Goal: Information Seeking & Learning: Learn about a topic

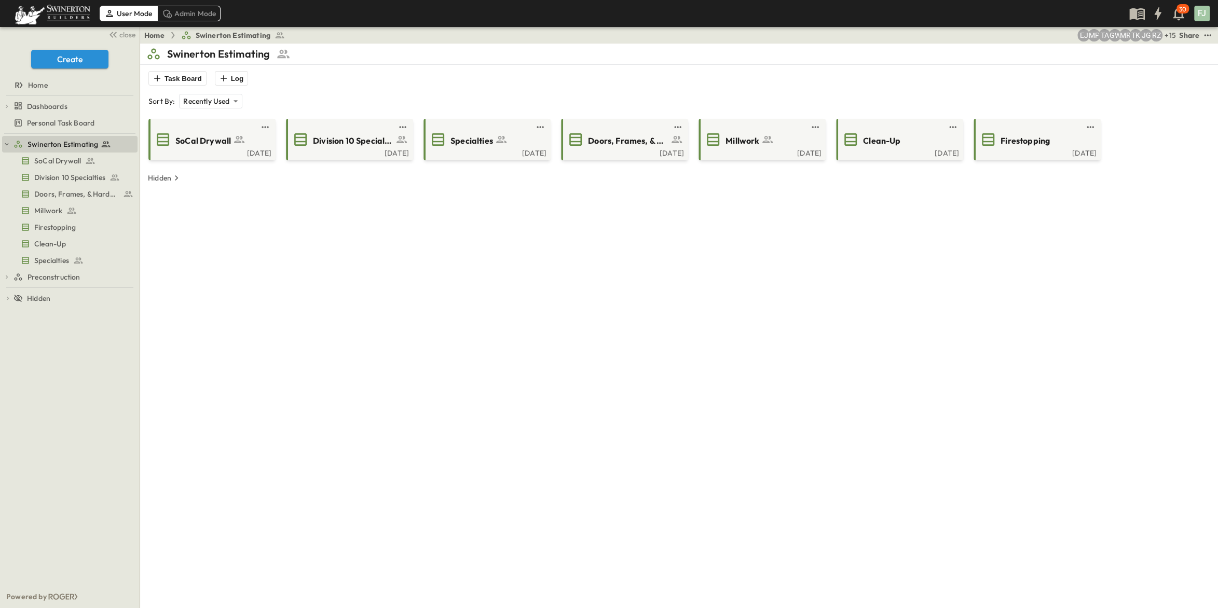
click at [504, 297] on div "**********" at bounding box center [679, 348] width 1066 height 608
click at [215, 123] on link at bounding box center [209, 127] width 100 height 8
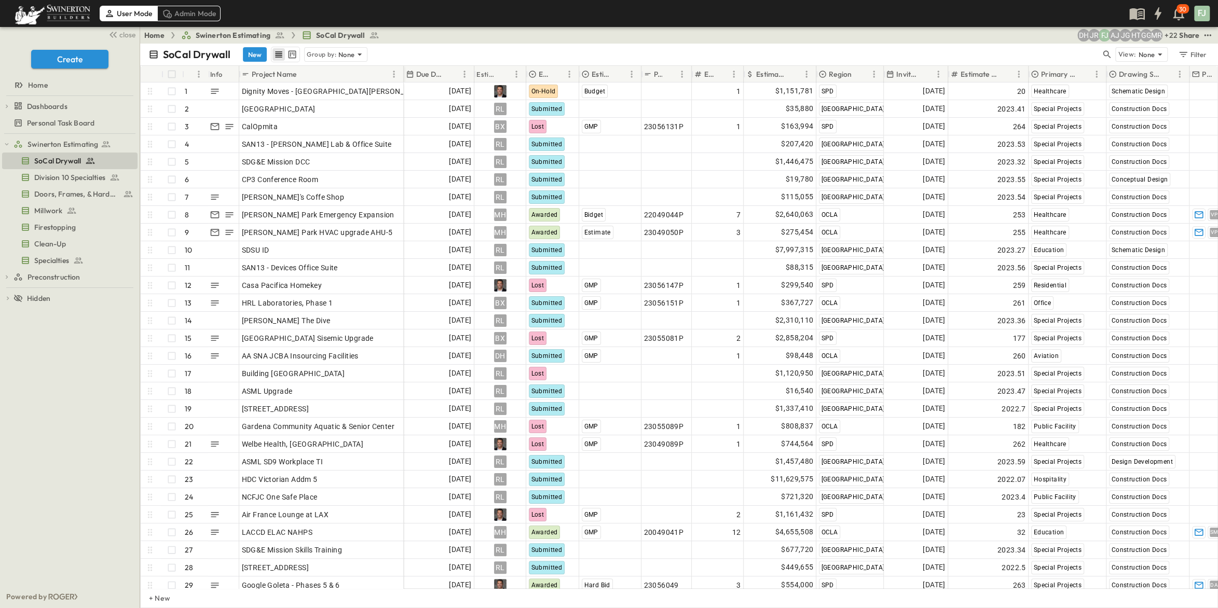
click at [45, 483] on div "Swinerton Estimating SoCal Drywall Division 10 Specialties Doors, Frames, & Har…" at bounding box center [70, 360] width 140 height 452
click at [63, 430] on div "Swinerton Estimating SoCal Drywall Division 10 Specialties Doors, Frames, & Har…" at bounding box center [70, 360] width 140 height 452
click at [449, 71] on icon "Sort" at bounding box center [452, 74] width 6 height 6
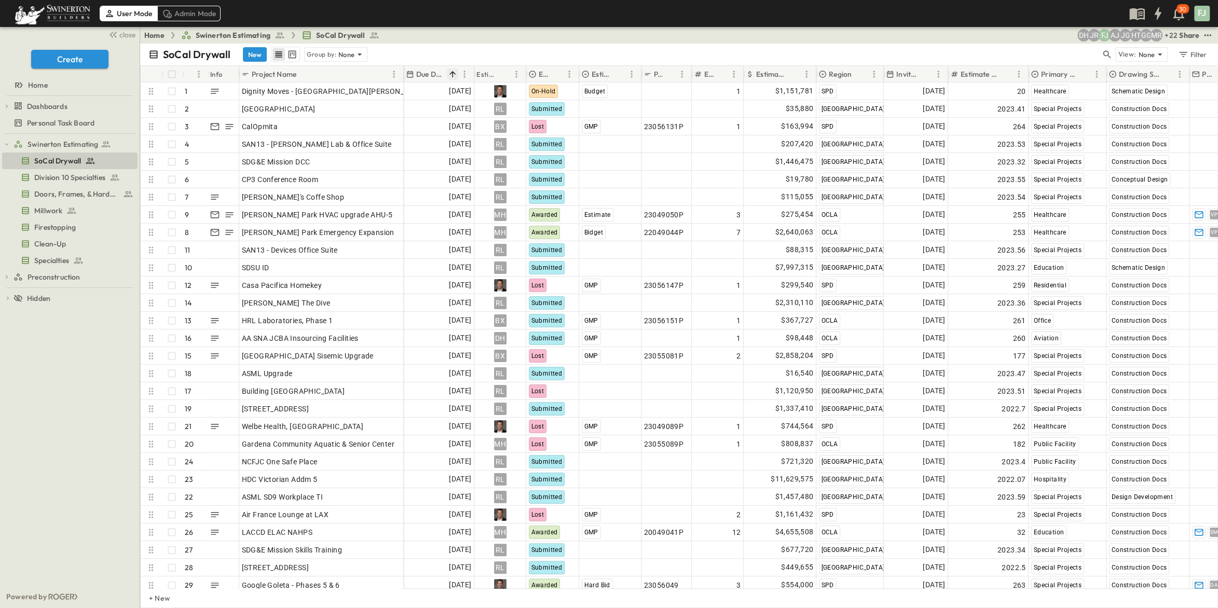
click at [449, 71] on icon "Sort" at bounding box center [452, 74] width 6 height 6
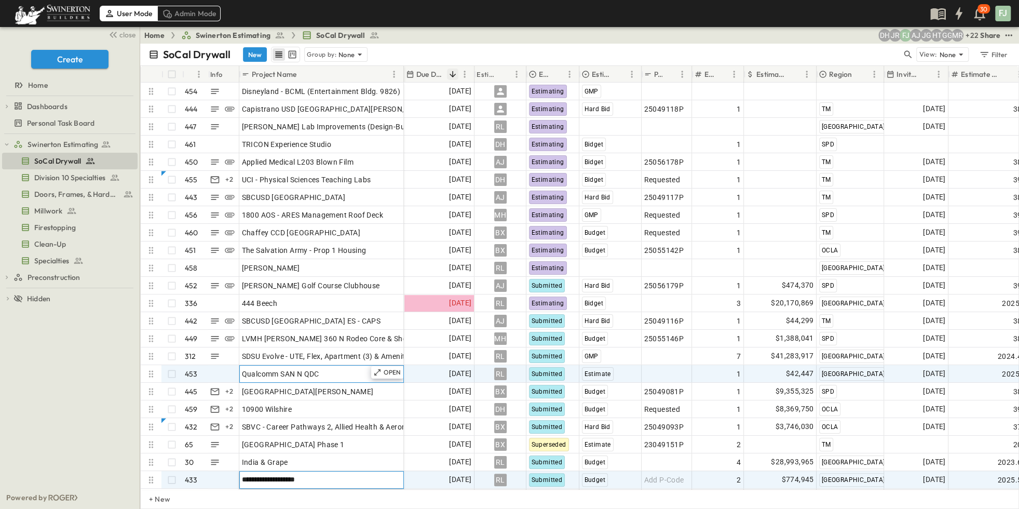
click at [245, 370] on div "Qualcomm SAN N QDC" at bounding box center [321, 373] width 159 height 15
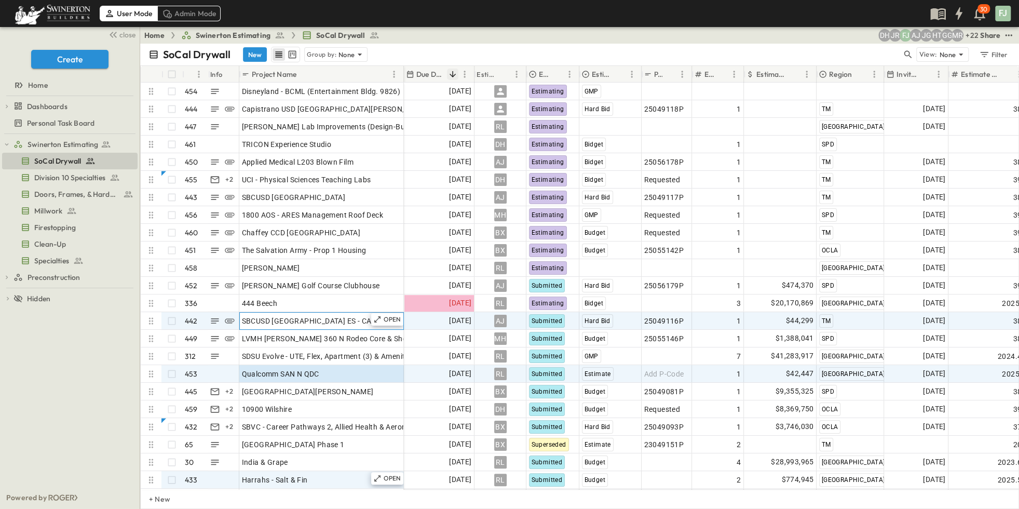
click at [299, 315] on div "SBCUSD [GEOGRAPHIC_DATA] ES - CAPS" at bounding box center [321, 320] width 159 height 15
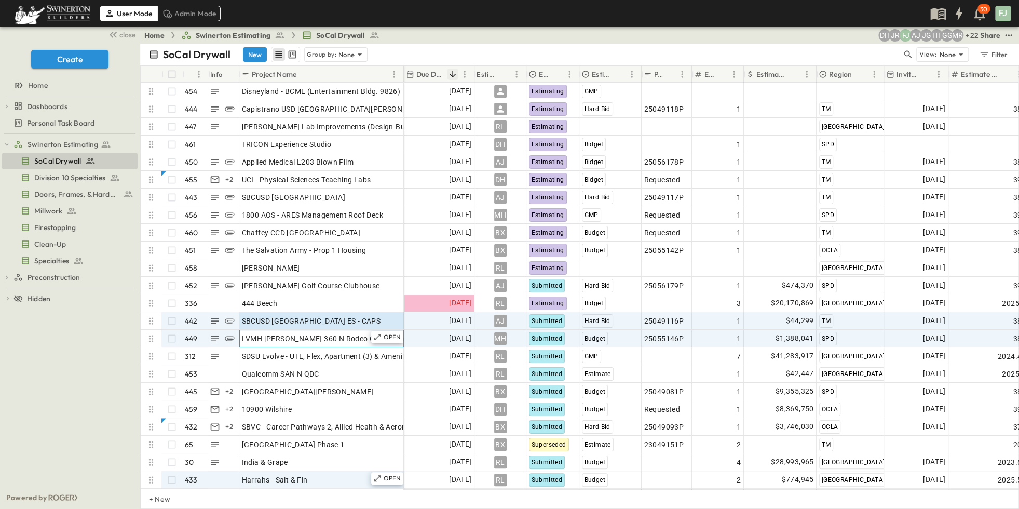
click at [294, 333] on span "LVMH [PERSON_NAME] 360 N Rodeo Core & Shell" at bounding box center [326, 338] width 168 height 10
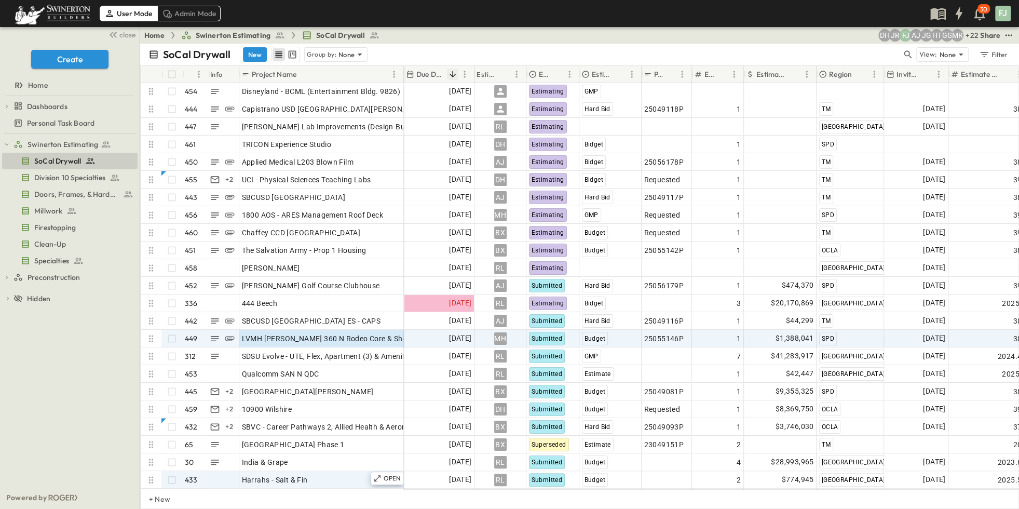
click at [418, 16] on div "User Mode Admin Mode 30 FJ" at bounding box center [508, 13] width 1017 height 27
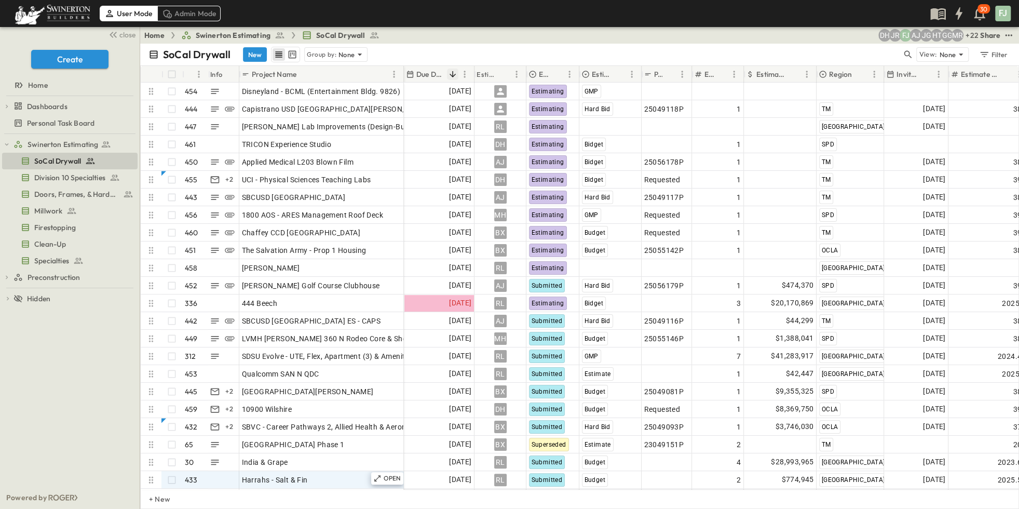
click at [533, 30] on div "Home Swinerton Estimating SoCal Drywall + 22 MR GG HT JG AJ [PERSON_NAME] DH Sh…" at bounding box center [579, 35] width 879 height 17
click at [441, 44] on div "SoCal Drywall New Group by: None View: None Filter" at bounding box center [579, 55] width 879 height 22
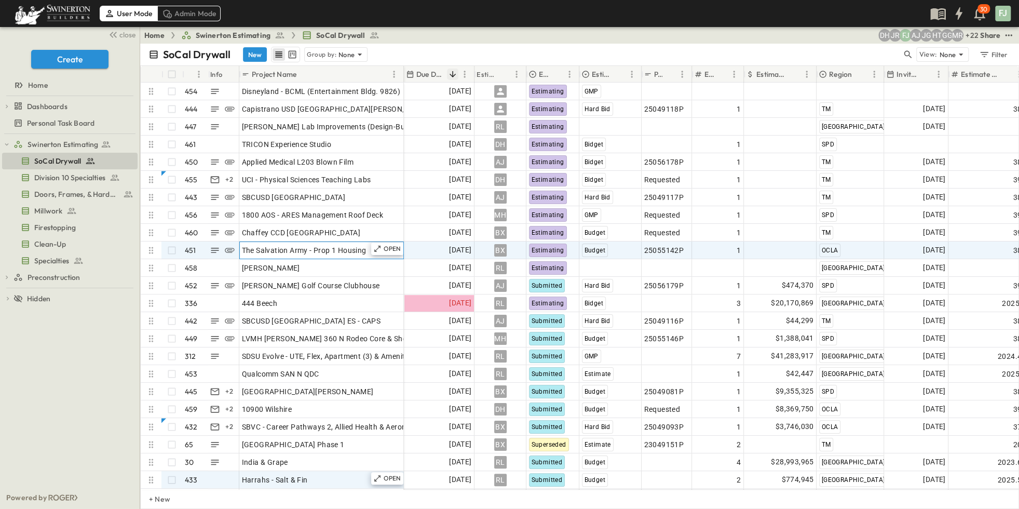
click at [368, 243] on div "The Salvation Army - Prop 1 Housing" at bounding box center [321, 250] width 159 height 15
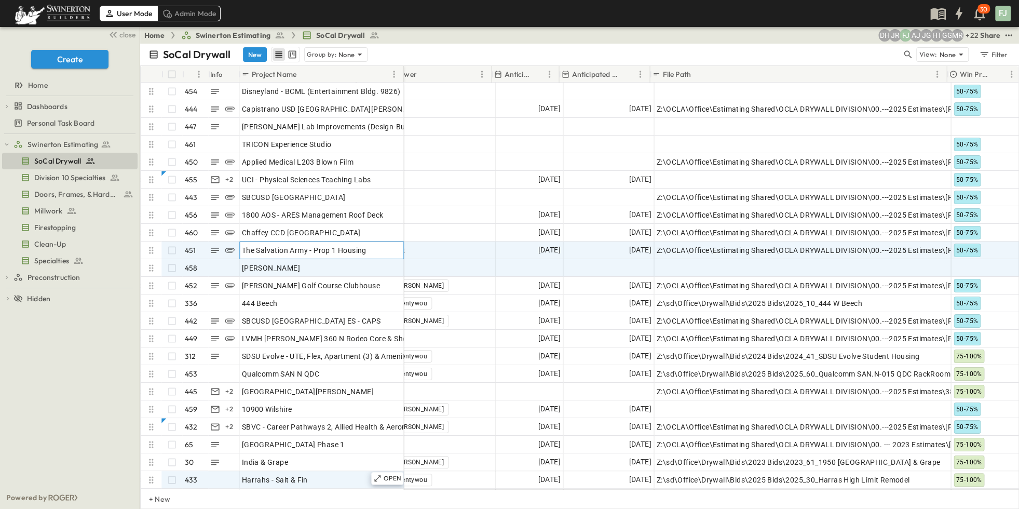
scroll to position [0, 1002]
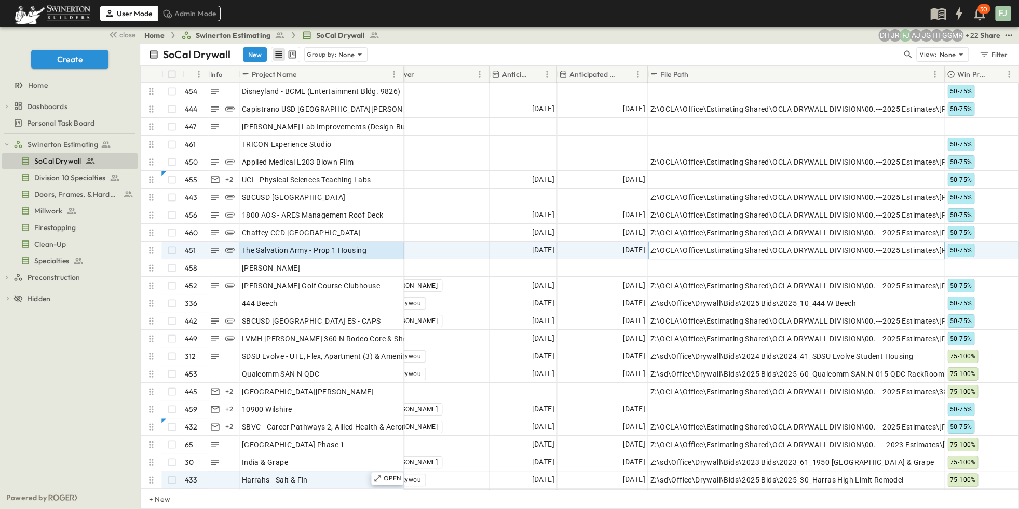
click at [774, 245] on span "Z:\OCLA\Office\Estimating Shared\OCLA DRYWALL DIVISION\00.---2025 Estimates\[PH…" at bounding box center [889, 250] width 479 height 10
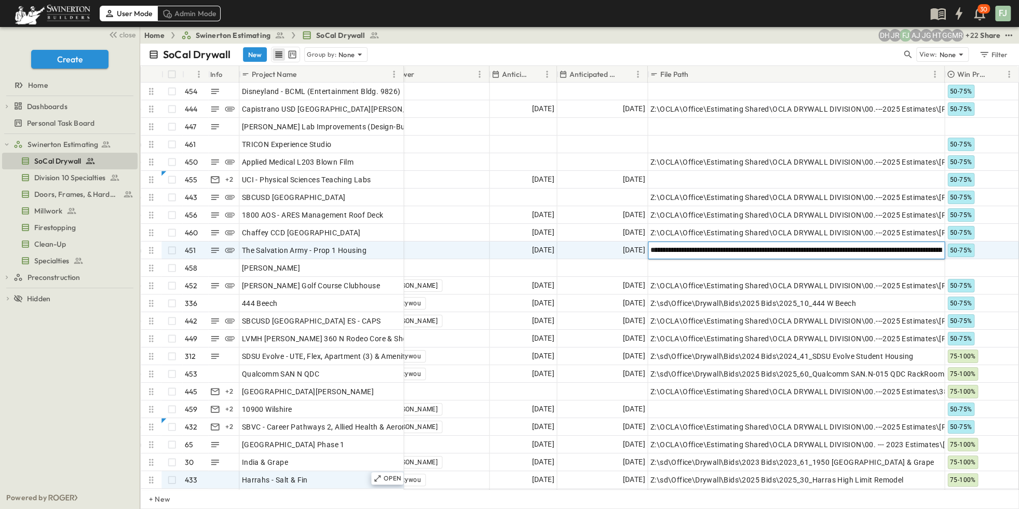
click at [774, 243] on input "**********" at bounding box center [795, 249] width 295 height 12
click at [464, 242] on div "Add Contact" at bounding box center [421, 250] width 134 height 17
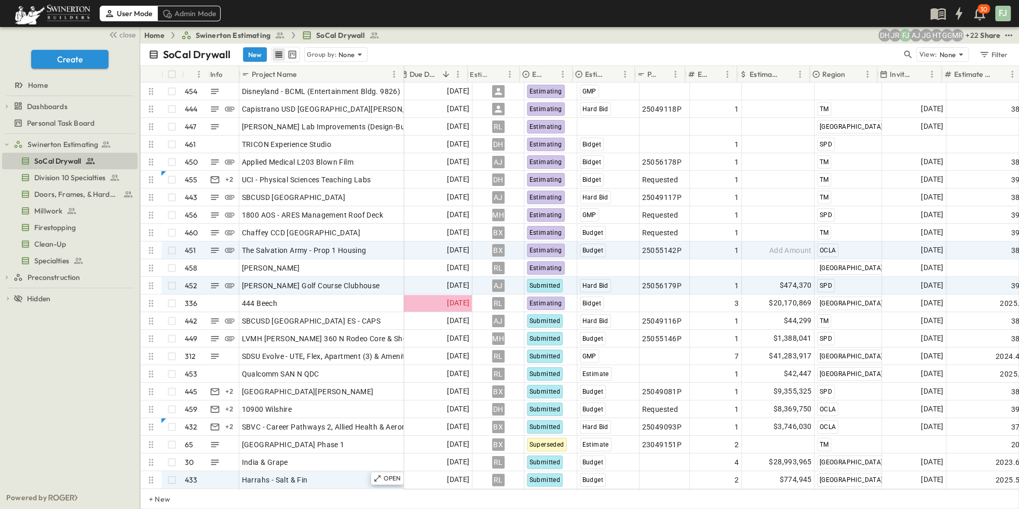
scroll to position [0, 0]
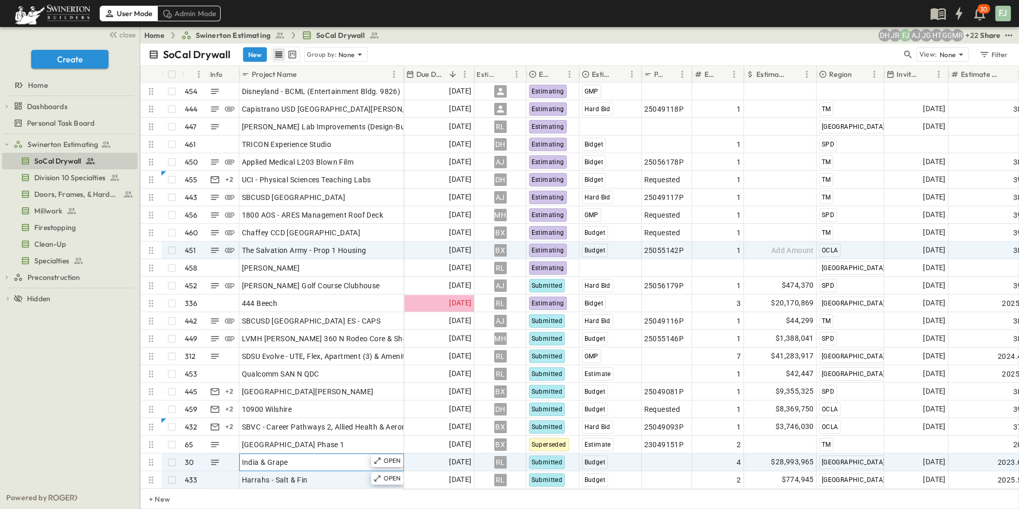
click at [310, 455] on div "India & Grape" at bounding box center [321, 462] width 159 height 15
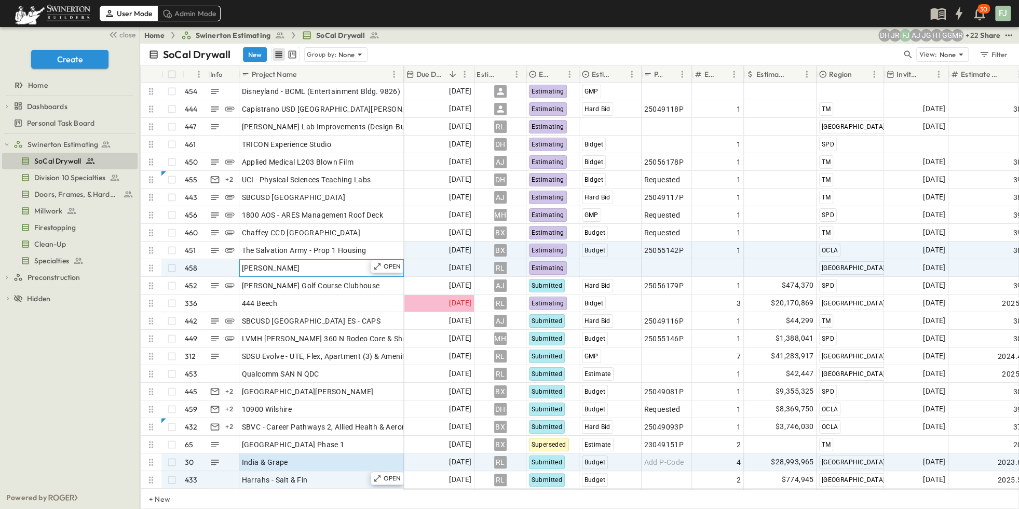
click at [291, 261] on div "[PERSON_NAME]" at bounding box center [321, 268] width 159 height 15
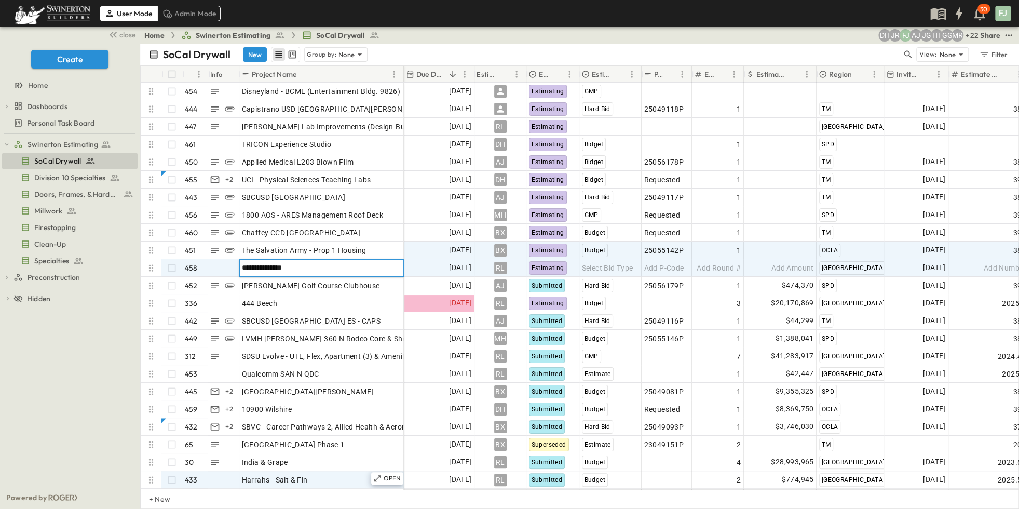
click at [330, 261] on input "**********" at bounding box center [321, 267] width 163 height 12
type input "**********"
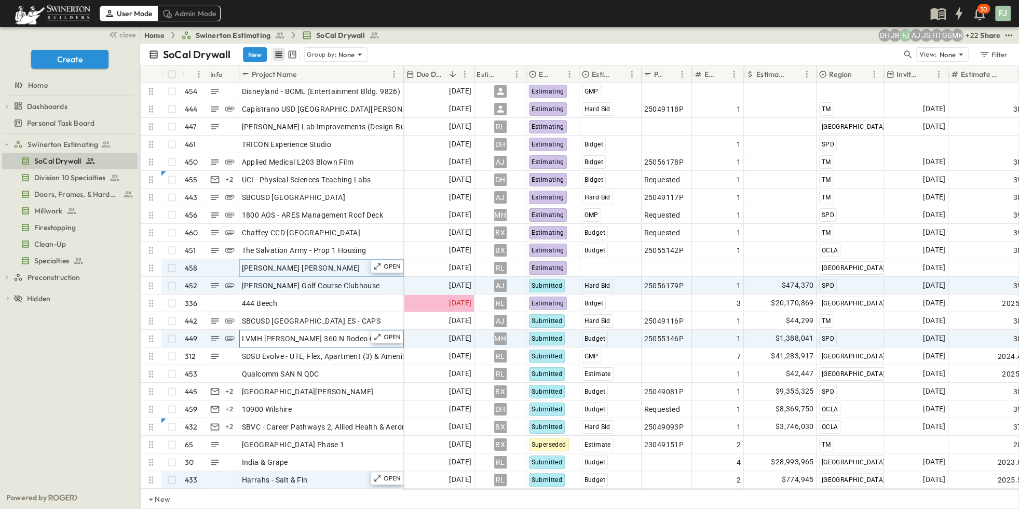
click at [289, 333] on span "LVMH [PERSON_NAME] 360 N Rodeo Core & Shell" at bounding box center [326, 338] width 168 height 10
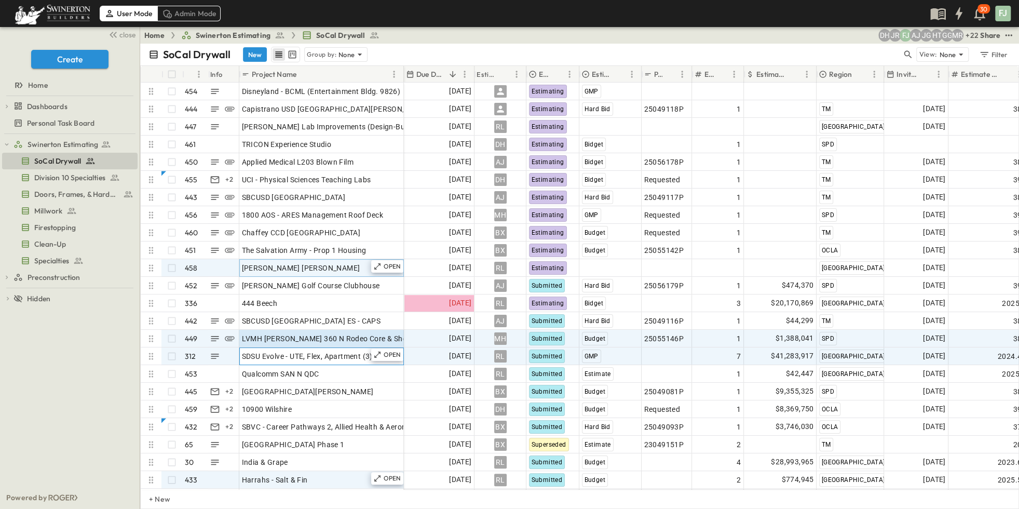
click at [280, 350] on div "SDSU Evolve - UTE, Flex, Apartment (3) & Amenity" at bounding box center [321, 356] width 159 height 15
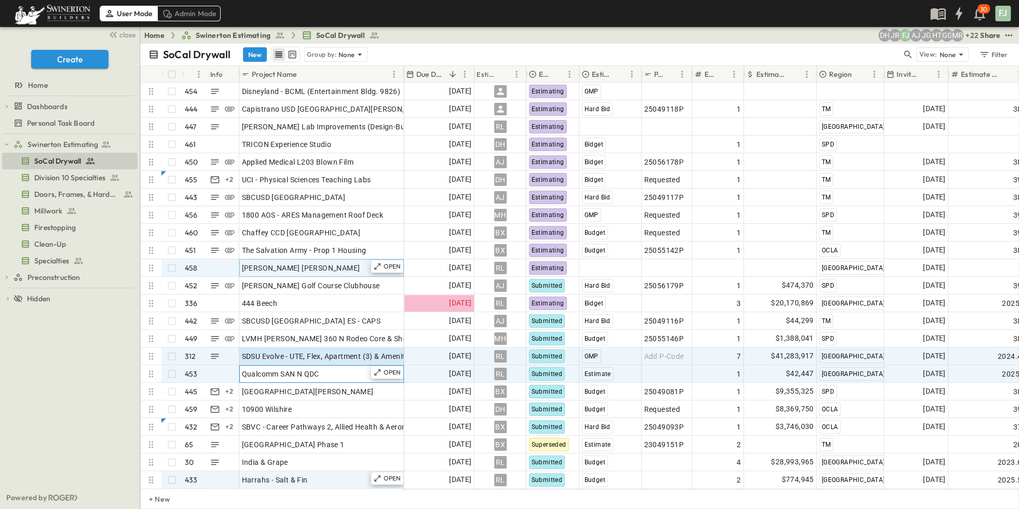
click at [320, 366] on div "Qualcomm SAN N QDC" at bounding box center [321, 373] width 159 height 15
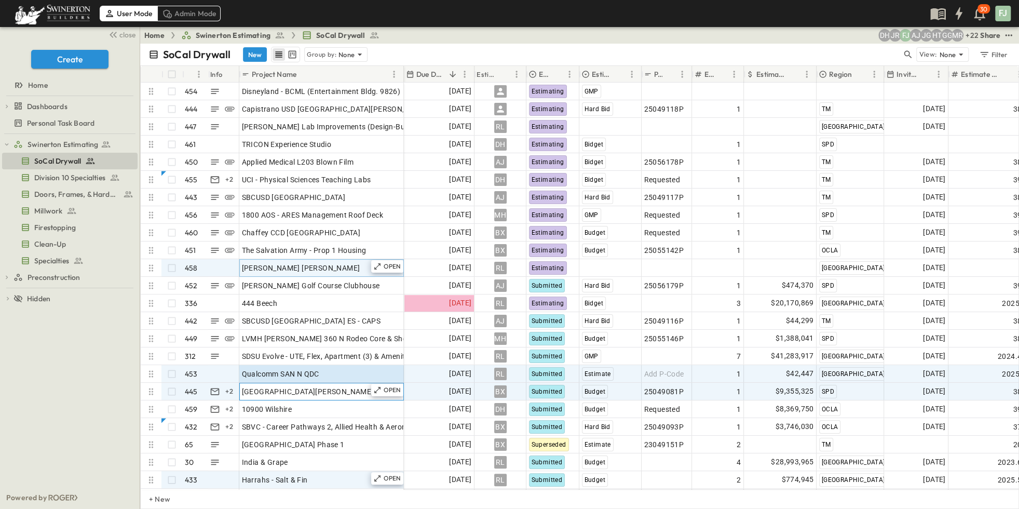
click at [316, 386] on div "[GEOGRAPHIC_DATA][PERSON_NAME]" at bounding box center [321, 391] width 159 height 15
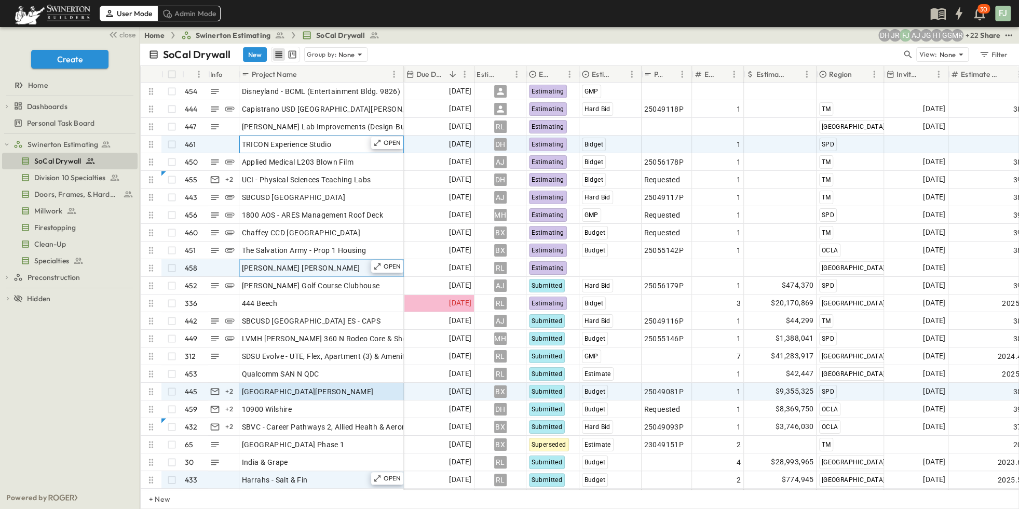
click at [306, 138] on div "TRICON Experience Studio" at bounding box center [321, 144] width 159 height 15
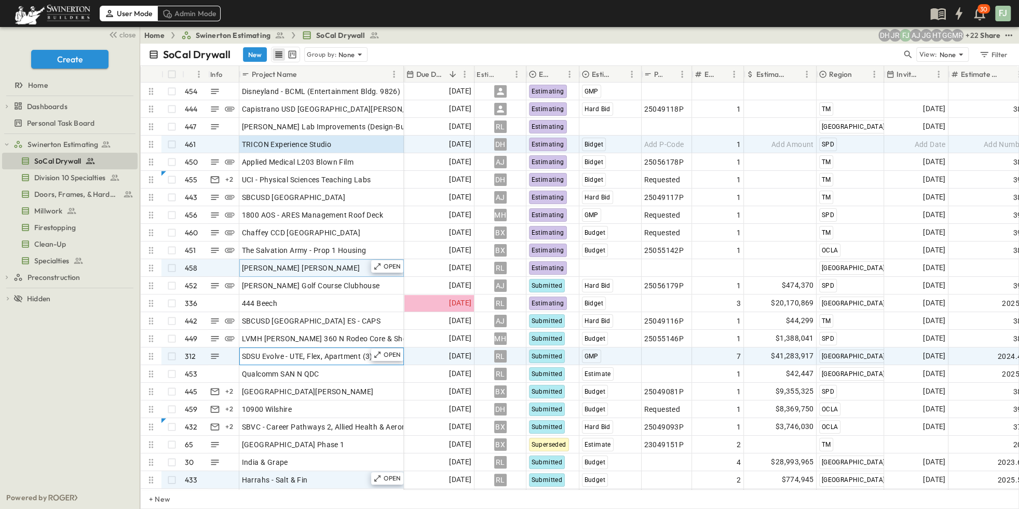
click at [285, 351] on span "SDSU Evolve - UTE, Flex, Apartment (3) & Amenity" at bounding box center [325, 356] width 167 height 10
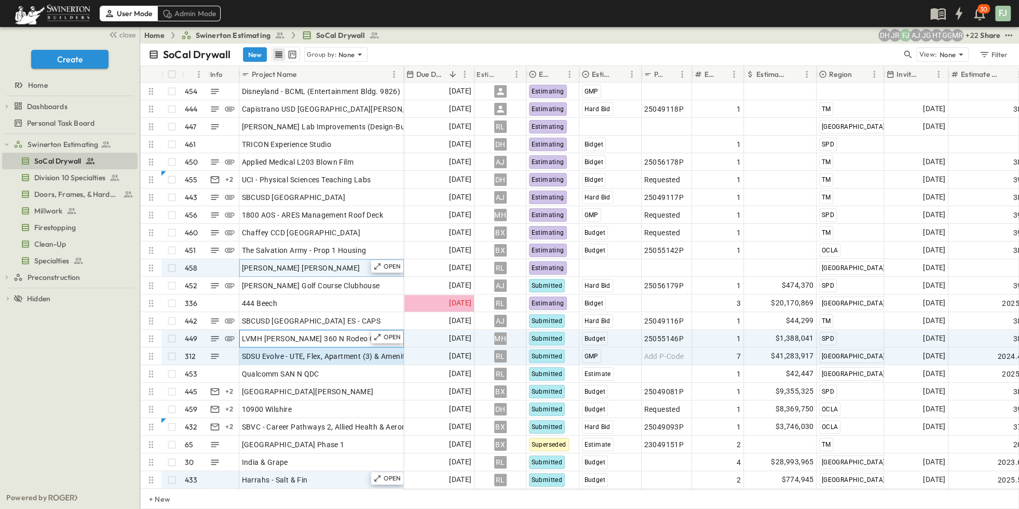
click at [327, 333] on span "LVMH [PERSON_NAME] 360 N Rodeo Core & Shell" at bounding box center [326, 338] width 168 height 10
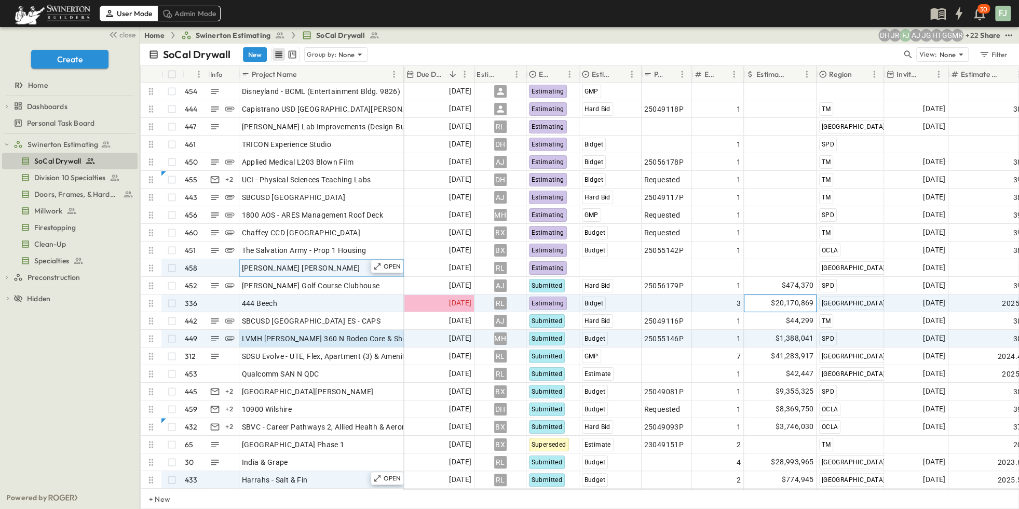
click at [770, 295] on div "$20,170,869" at bounding box center [780, 303] width 72 height 17
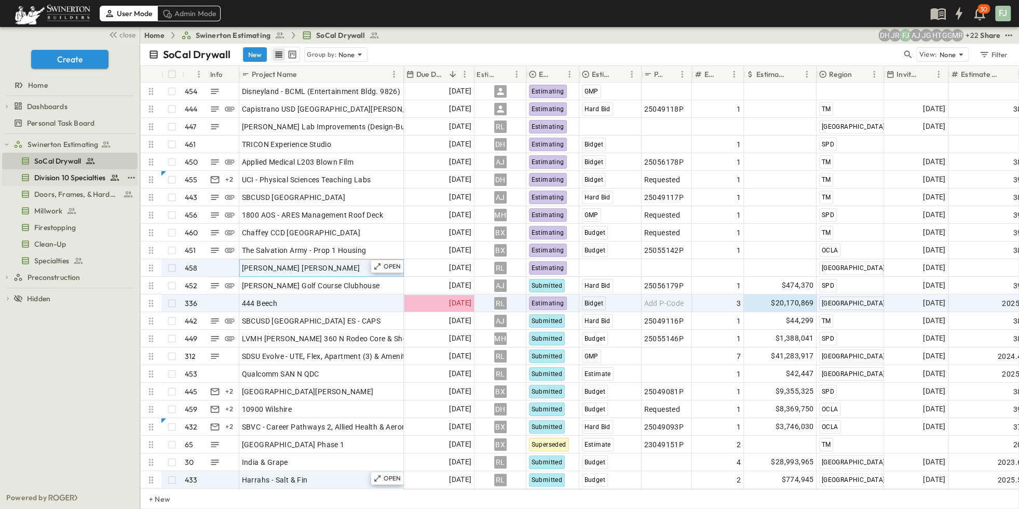
click at [50, 172] on span "Division 10 Specialties" at bounding box center [69, 177] width 71 height 10
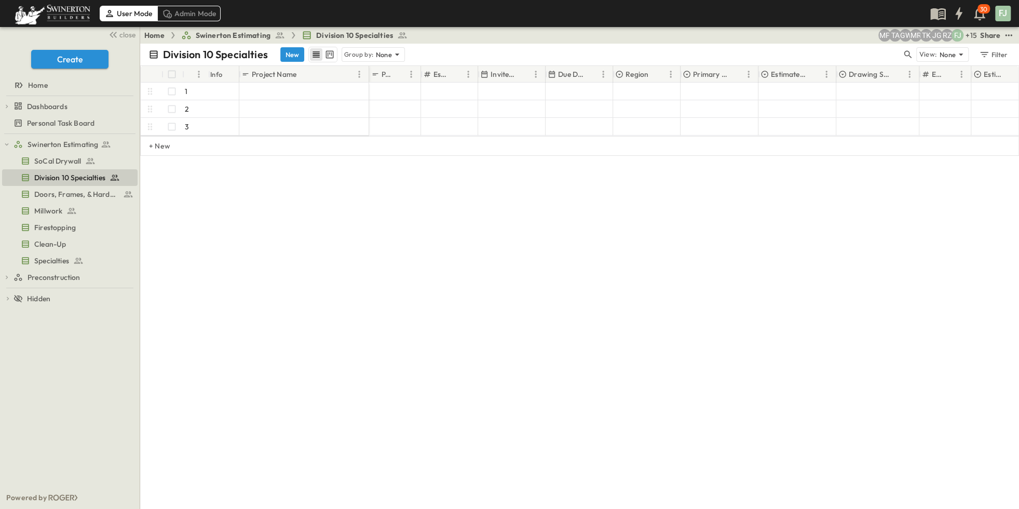
click at [603, 364] on div "Division 10 Specialties New Group by: None View: None Filter # Info Project Nam…" at bounding box center [579, 276] width 879 height 465
click at [379, 326] on div "Division 10 Specialties New Group by: None View: None Filter # Info Project Nam…" at bounding box center [579, 276] width 879 height 465
drag, startPoint x: 392, startPoint y: 386, endPoint x: 340, endPoint y: 333, distance: 73.4
click at [390, 386] on div "Division 10 Specialties New Group by: None View: None Filter # Info Project Nam…" at bounding box center [579, 276] width 879 height 465
click at [378, 358] on div "Division 10 Specialties New Group by: None View: None Filter # Info Project Nam…" at bounding box center [579, 276] width 879 height 465
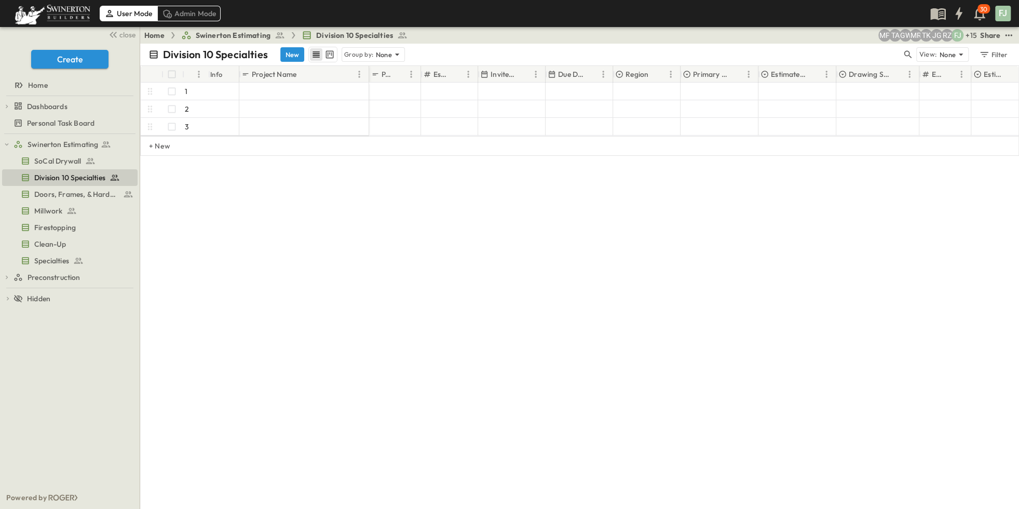
click at [319, 298] on div "Division 10 Specialties New Group by: None View: None Filter # Info Project Nam…" at bounding box center [579, 276] width 879 height 465
click at [281, 296] on div "Division 10 Specialties New Group by: None View: None Filter # Info Project Nam…" at bounding box center [579, 276] width 879 height 465
click at [324, 265] on div "Division 10 Specialties New Group by: None View: None Filter # Info Project Nam…" at bounding box center [579, 276] width 879 height 465
drag, startPoint x: 455, startPoint y: 305, endPoint x: 425, endPoint y: 277, distance: 41.5
click at [454, 305] on div "Division 10 Specialties New Group by: None View: None Filter # Info Project Nam…" at bounding box center [579, 276] width 879 height 465
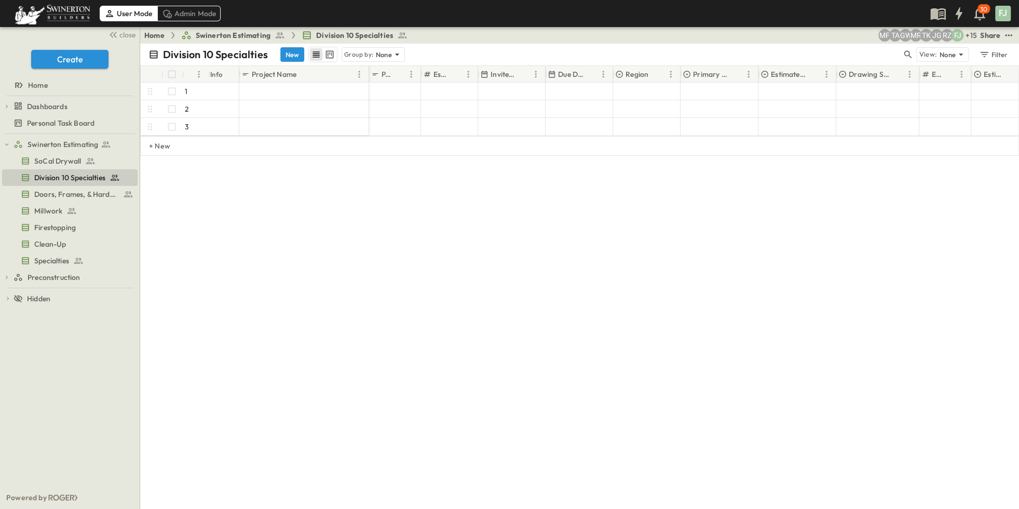
click at [539, 275] on div "Division 10 Specialties New Group by: None View: None Filter # Info Project Nam…" at bounding box center [579, 276] width 879 height 465
click at [88, 170] on link "Division 10 Specialties" at bounding box center [62, 177] width 121 height 15
click at [53, 156] on span "SoCal Drywall" at bounding box center [57, 161] width 47 height 10
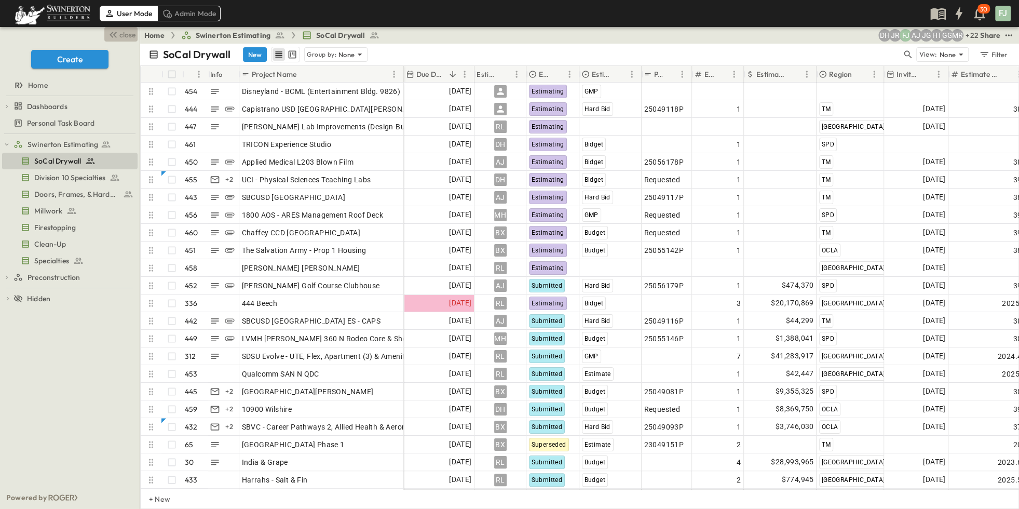
click at [129, 32] on span "close" at bounding box center [127, 35] width 16 height 10
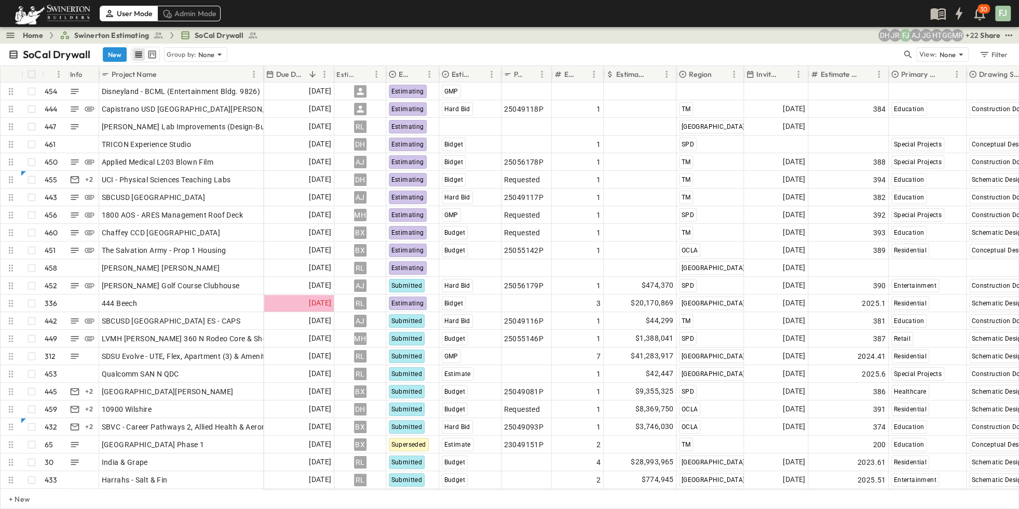
click at [33, 33] on link "Home" at bounding box center [33, 35] width 20 height 10
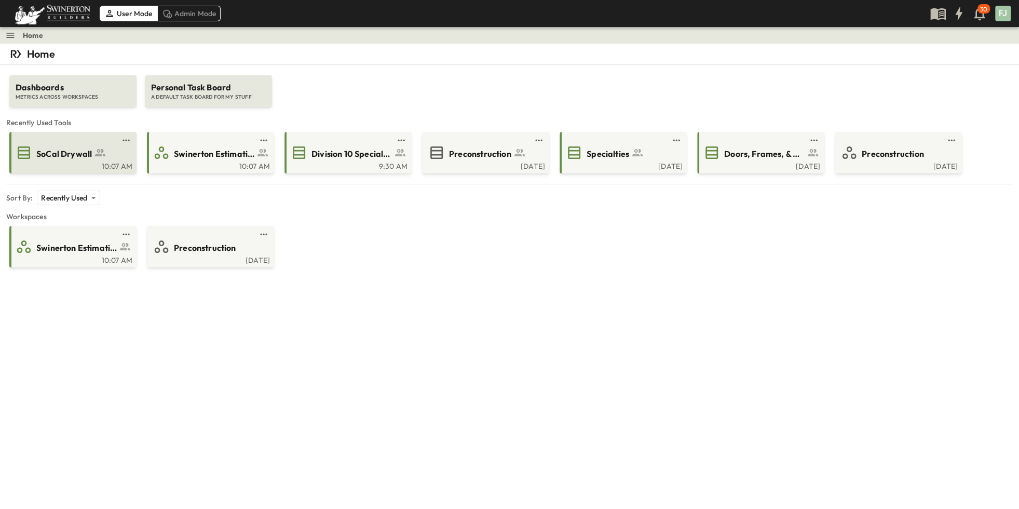
click at [67, 148] on span "SoCal Drywall" at bounding box center [64, 154] width 56 height 12
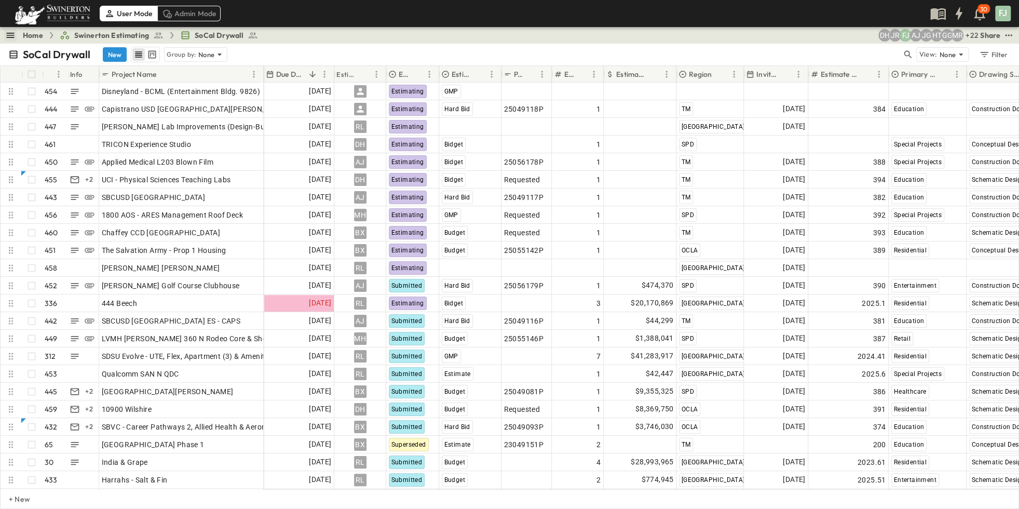
click at [7, 33] on icon "button" at bounding box center [11, 35] width 8 height 5
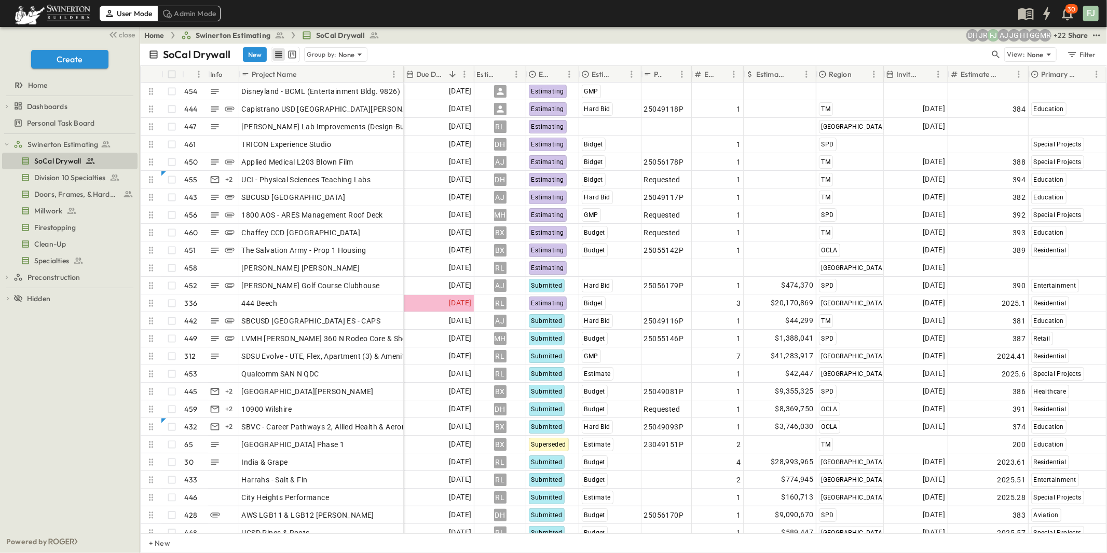
click at [42, 439] on div "Swinerton Estimating SoCal Drywall Division 10 Specialties Doors, Frames, & Har…" at bounding box center [70, 332] width 140 height 396
click at [52, 172] on span "Division 10 Specialties" at bounding box center [69, 177] width 71 height 10
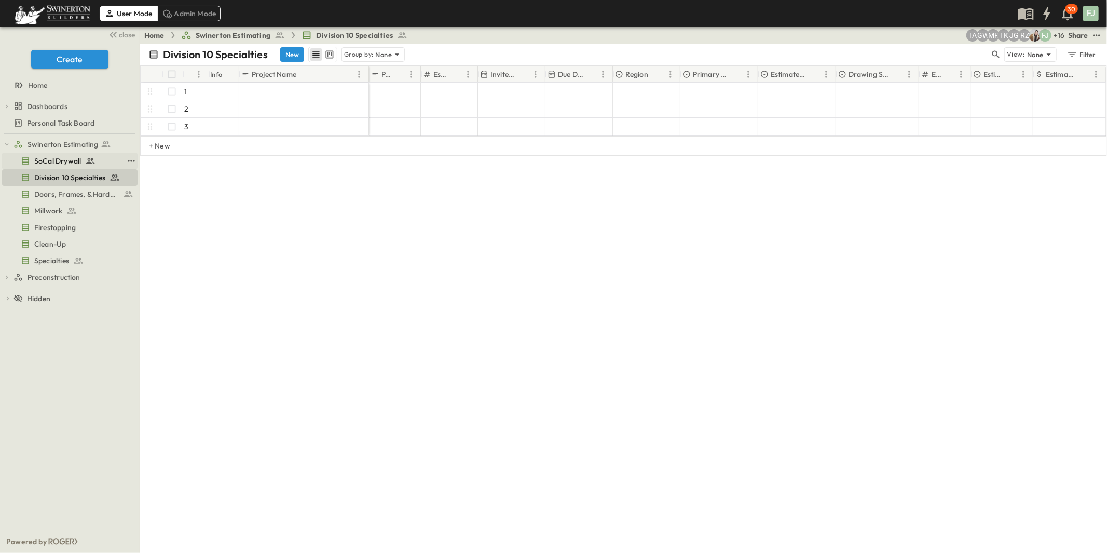
click at [52, 156] on span "SoCal Drywall" at bounding box center [57, 161] width 47 height 10
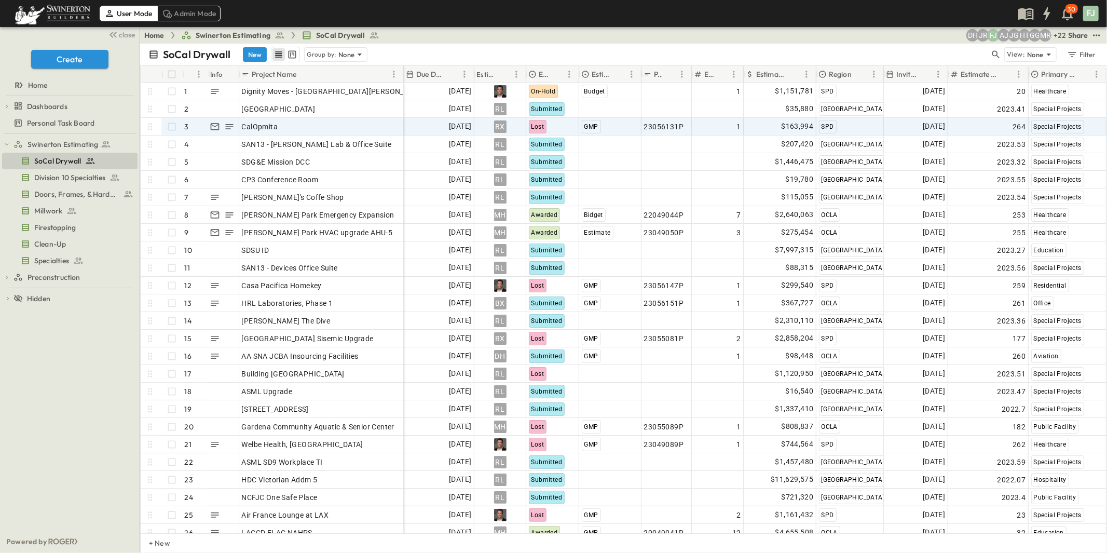
click at [436, 66] on div "Due Date" at bounding box center [432, 74] width 52 height 17
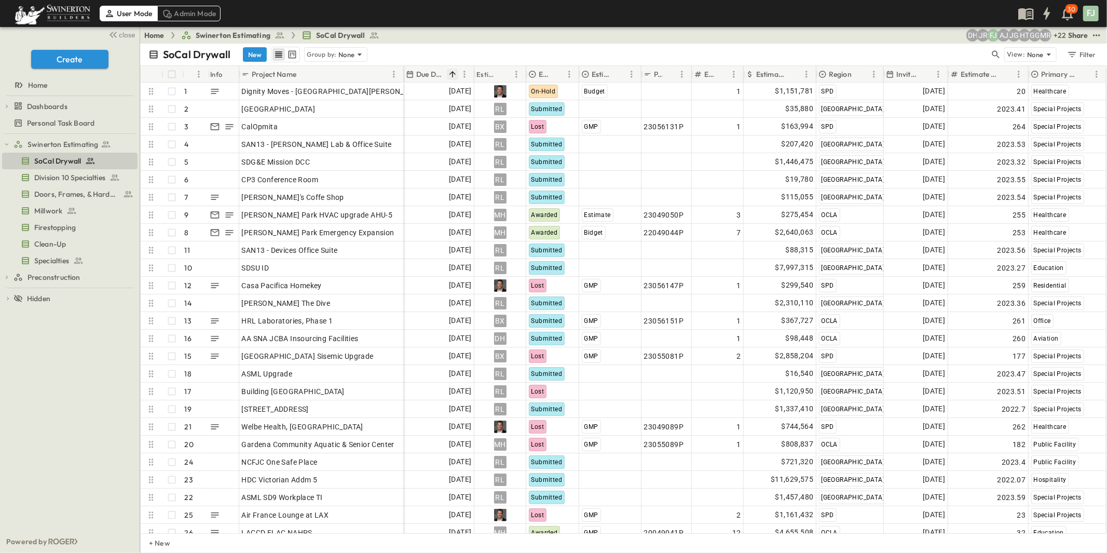
click at [449, 71] on icon "Sort" at bounding box center [452, 74] width 6 height 6
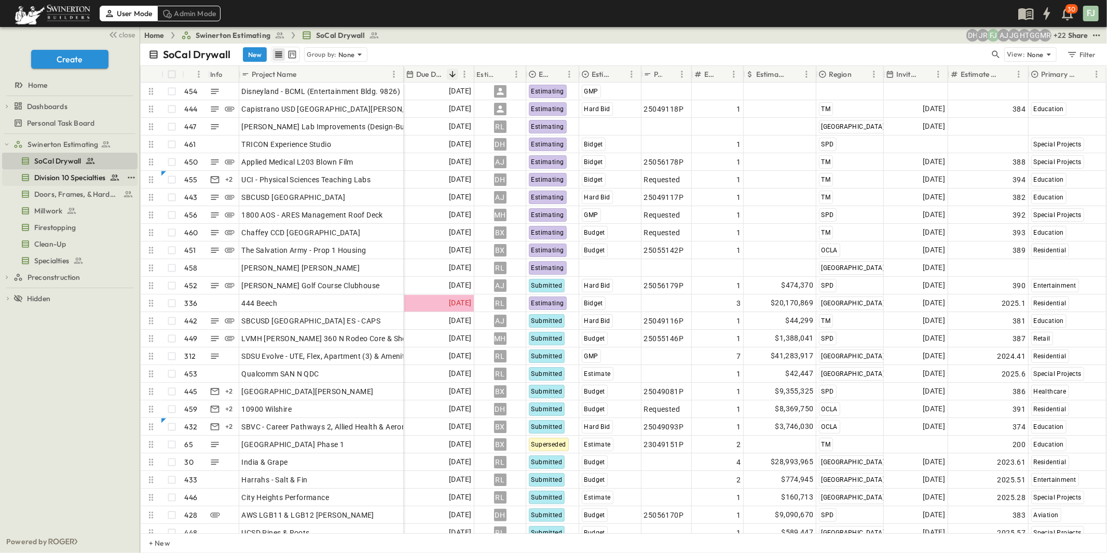
click at [59, 172] on span "Division 10 Specialties" at bounding box center [69, 177] width 71 height 10
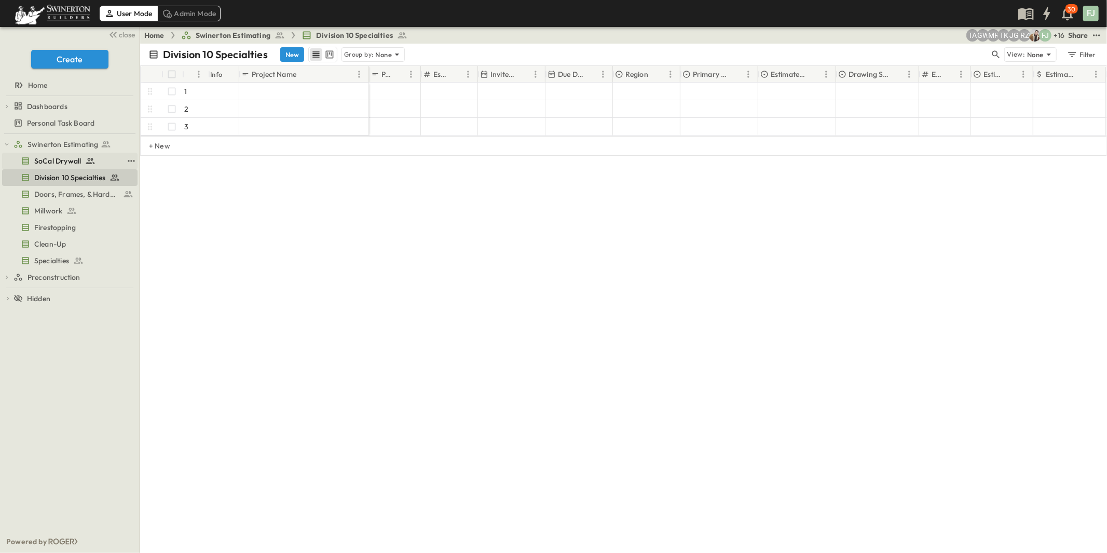
click at [48, 156] on span "SoCal Drywall" at bounding box center [57, 161] width 47 height 10
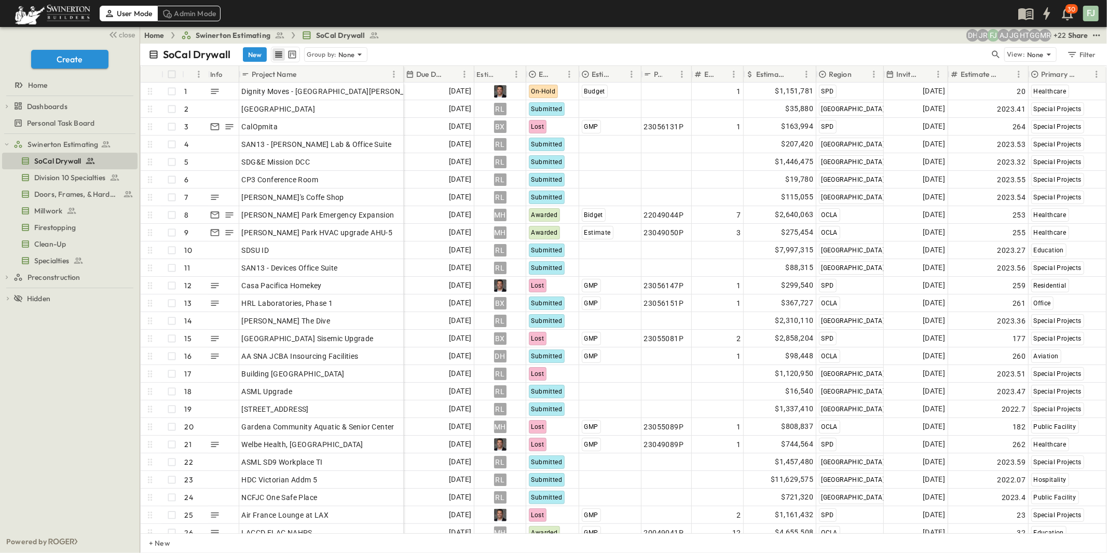
click at [429, 69] on p "Due Date" at bounding box center [430, 74] width 29 height 10
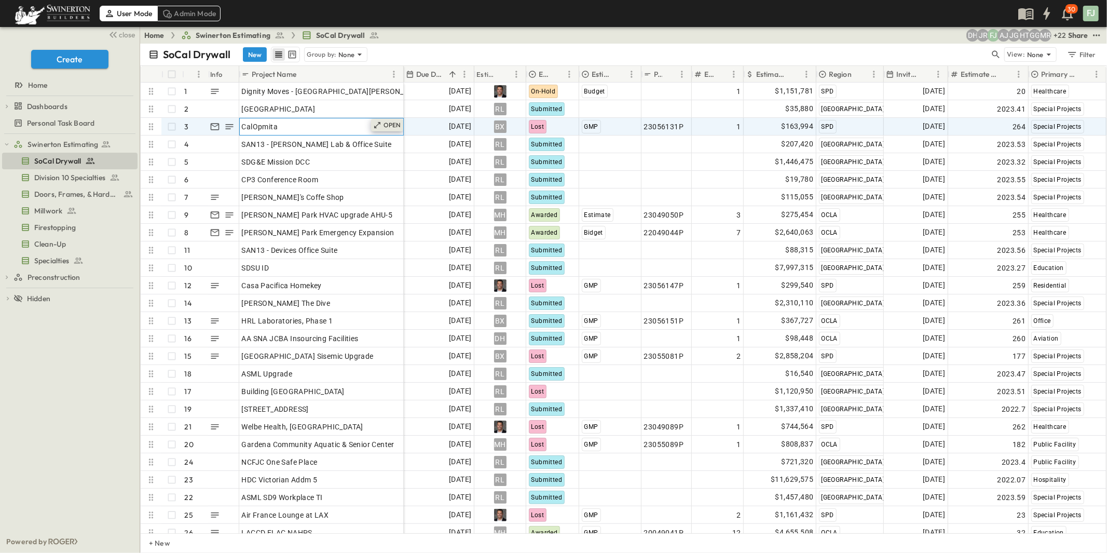
click at [381, 121] on icon at bounding box center [377, 125] width 8 height 8
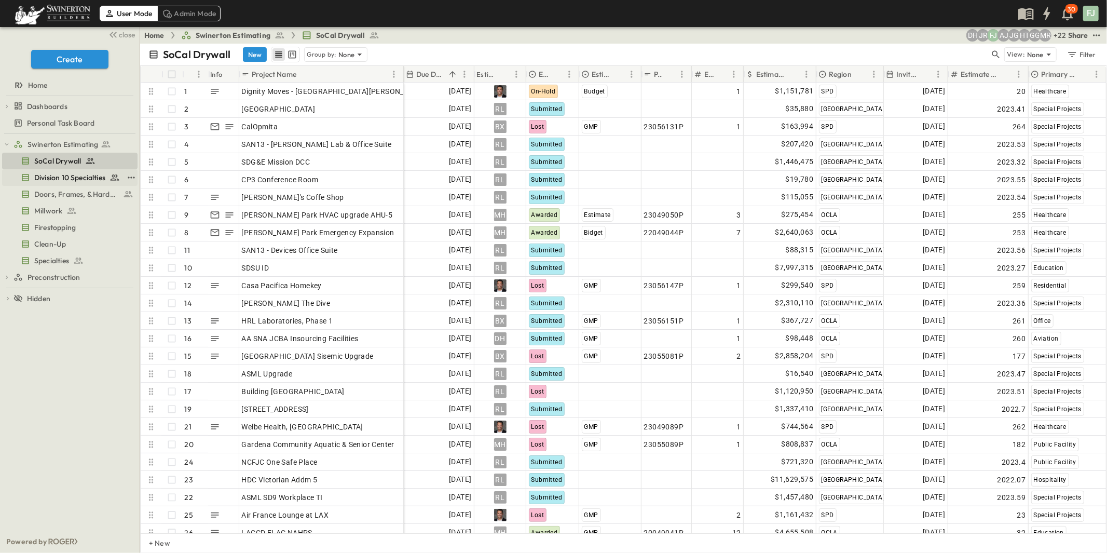
click at [50, 172] on span "Division 10 Specialties" at bounding box center [69, 177] width 71 height 10
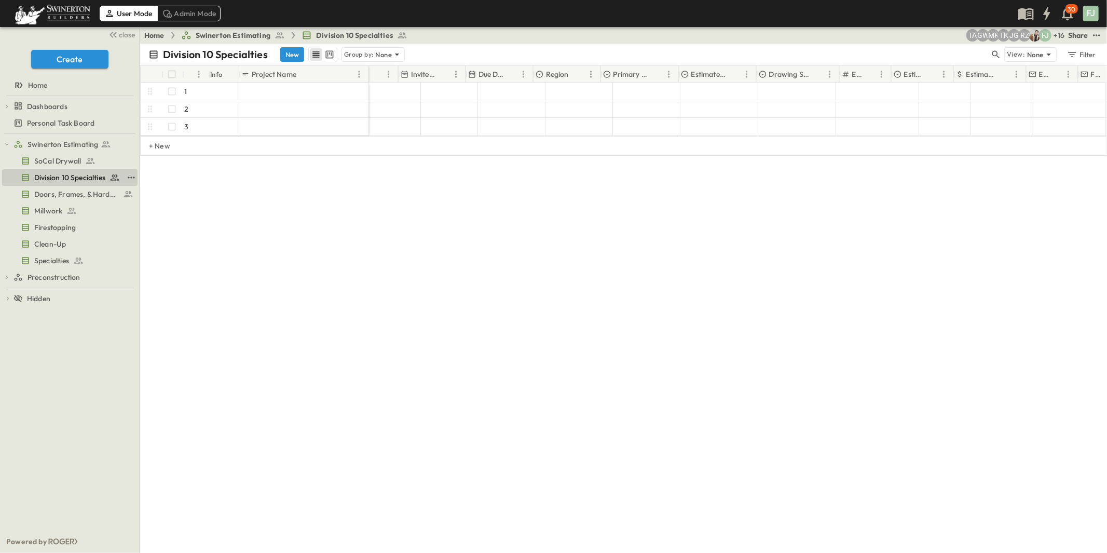
scroll to position [0, 79]
click at [65, 156] on span "SoCal Drywall" at bounding box center [57, 161] width 47 height 10
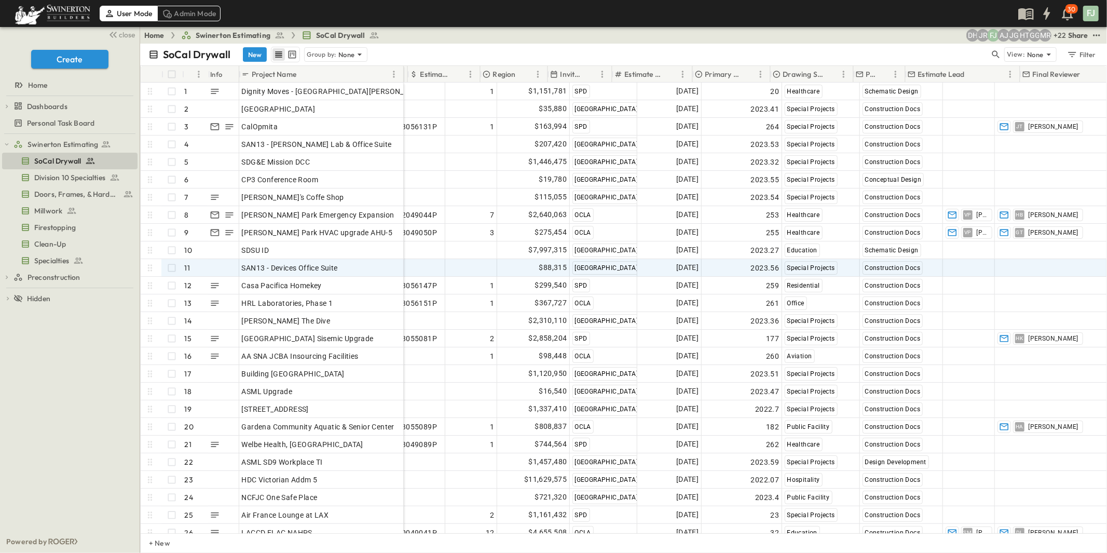
scroll to position [0, 349]
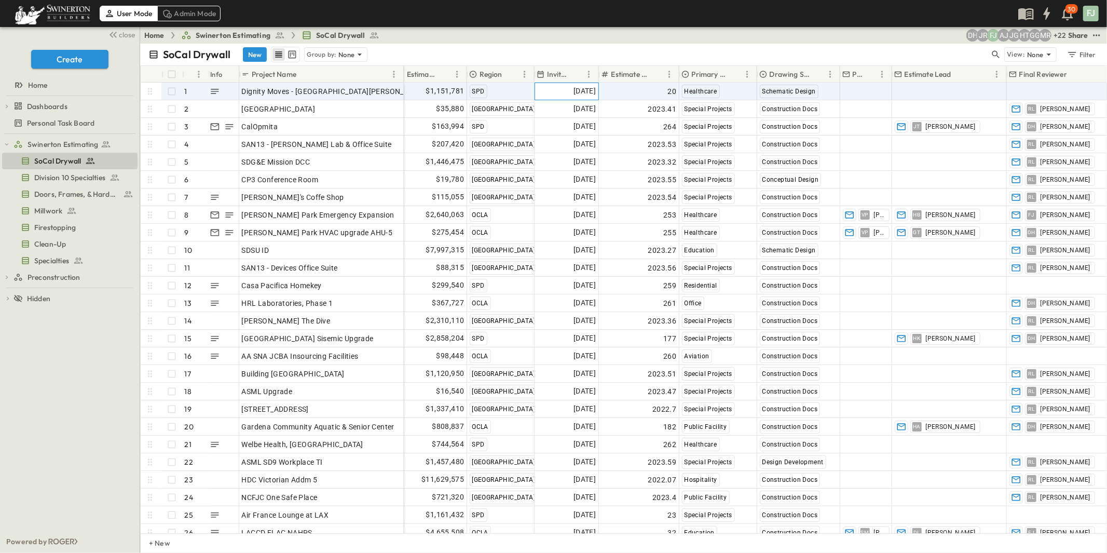
click at [574, 85] on span "[DATE]" at bounding box center [585, 91] width 22 height 12
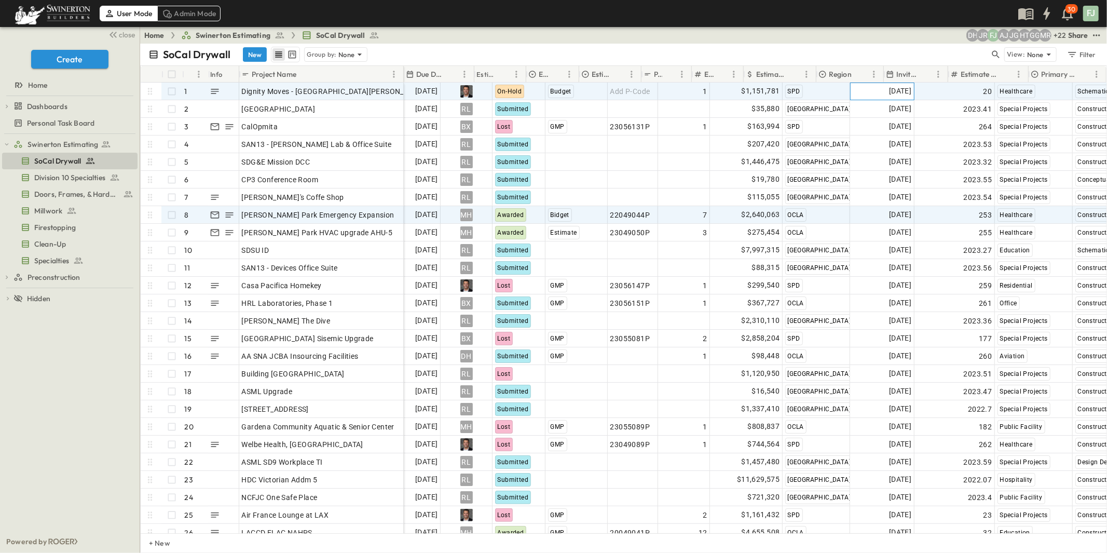
scroll to position [0, 0]
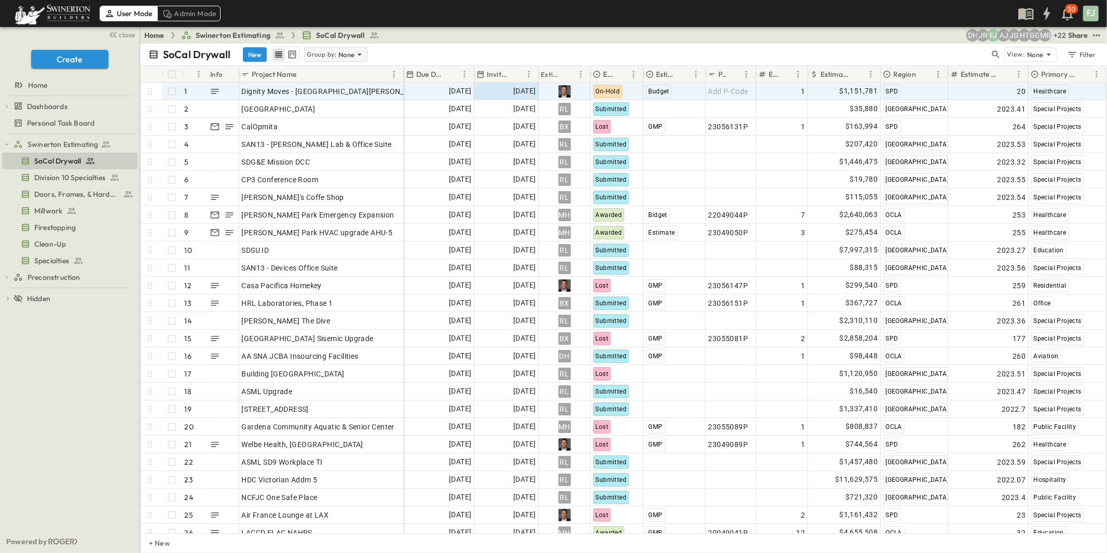
click at [354, 49] on icon at bounding box center [359, 54] width 10 height 10
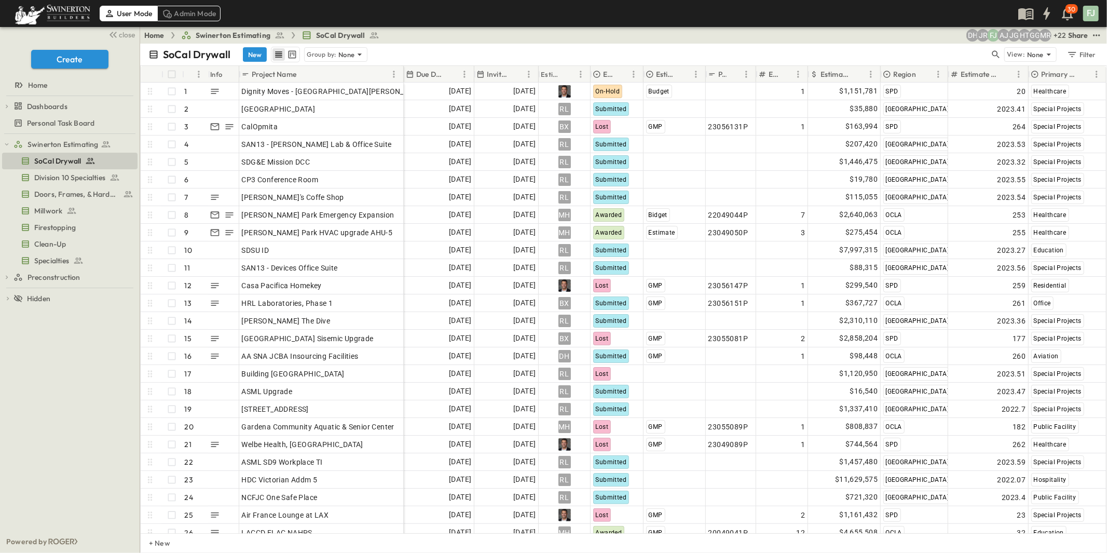
click at [406, 47] on div "SoCal Drywall New Group by: None" at bounding box center [568, 55] width 841 height 16
click at [289, 51] on icon "kanban view" at bounding box center [293, 55] width 8 height 8
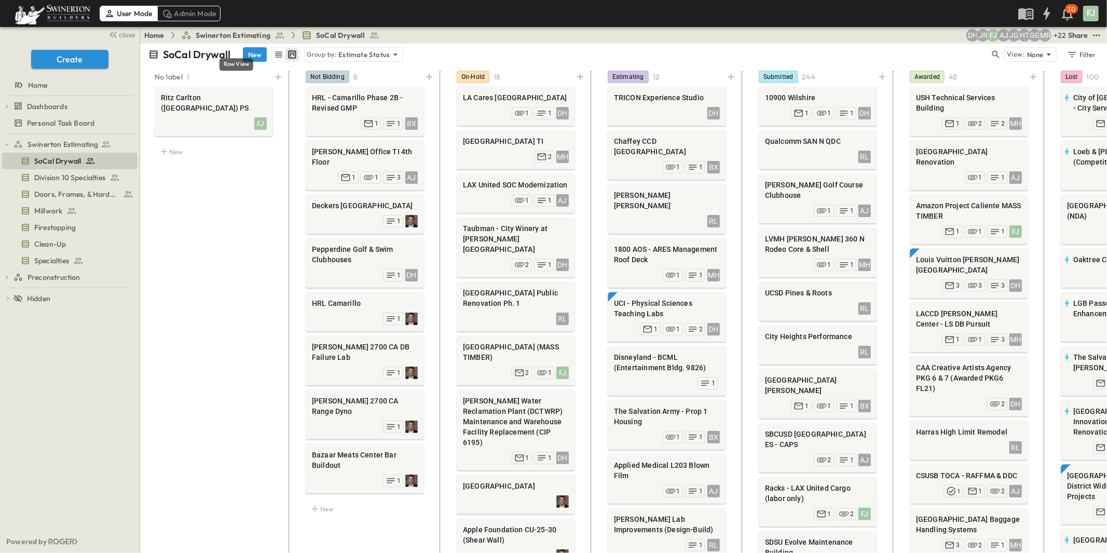
click at [271, 47] on div "table view" at bounding box center [285, 55] width 29 height 16
click at [274, 49] on icon "row view" at bounding box center [279, 54] width 10 height 10
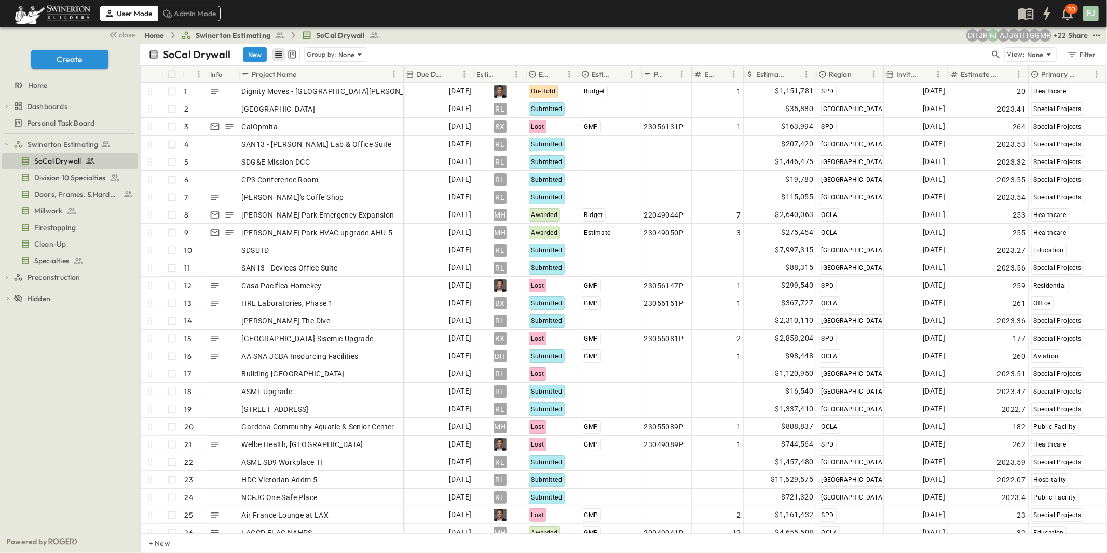
click at [406, 44] on div "SoCal Drywall New Group by: None View: None Filter" at bounding box center [623, 55] width 967 height 22
